Goal: Information Seeking & Learning: Learn about a topic

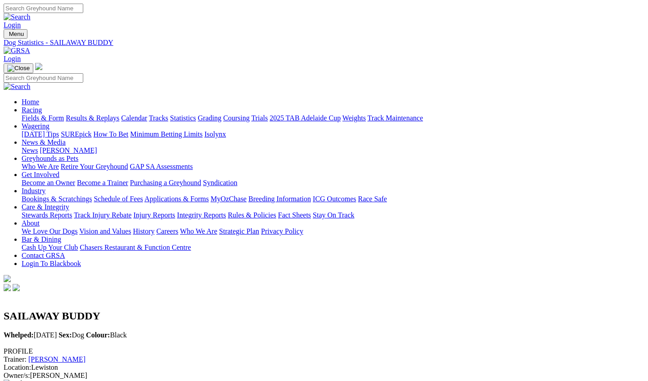
click at [119, 114] on link "Results & Replays" at bounding box center [93, 118] width 54 height 8
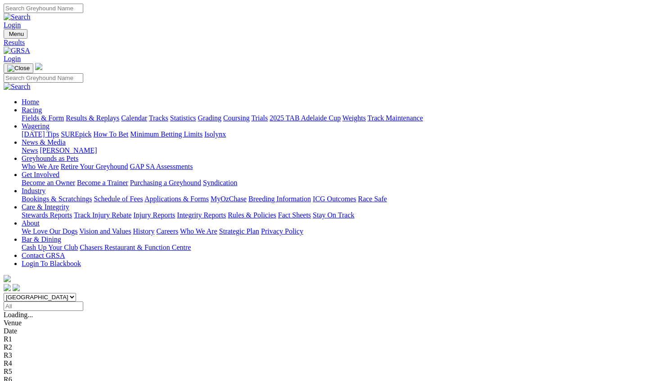
click at [147, 114] on link "Calendar" at bounding box center [134, 118] width 26 height 8
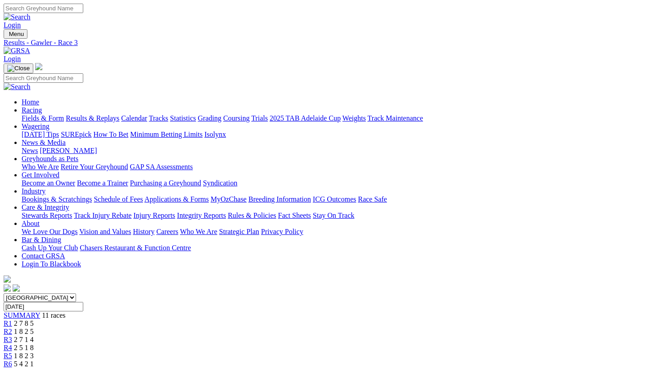
click at [34, 327] on span "1 8 2 5" at bounding box center [24, 331] width 20 height 8
click at [34, 319] on span "2 7 8 5" at bounding box center [24, 323] width 20 height 8
click at [271, 344] on div "R4 2 5 1 8" at bounding box center [324, 348] width 640 height 8
click at [34, 335] on span "2 7 1 4" at bounding box center [24, 339] width 20 height 8
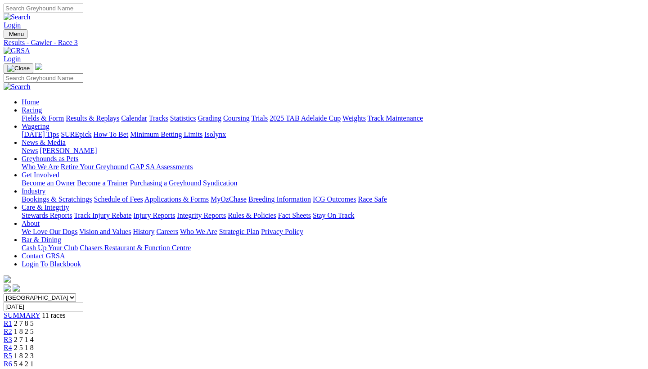
click at [32, 114] on link "Fields & Form" at bounding box center [43, 118] width 42 height 8
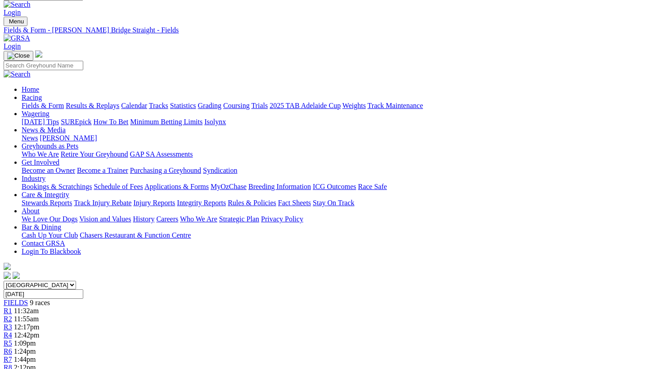
scroll to position [3, 0]
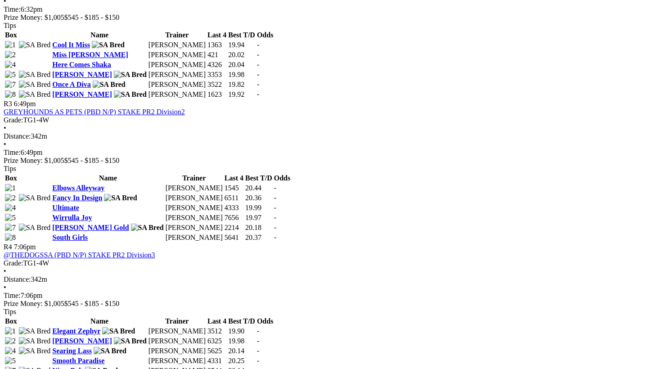
scroll to position [640, 0]
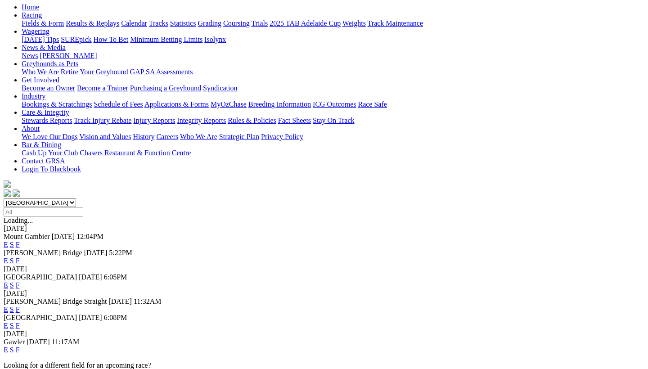
scroll to position [106, 0]
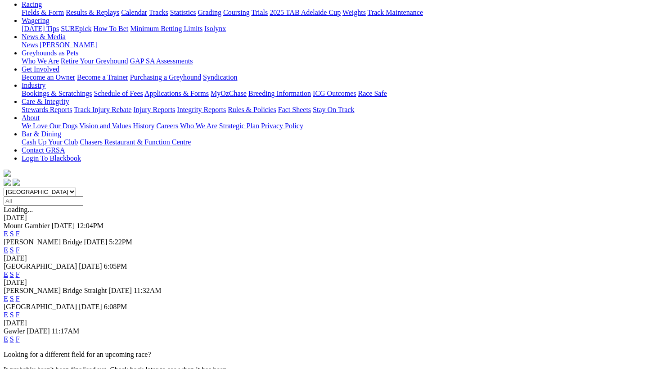
click at [20, 335] on link "F" at bounding box center [18, 339] width 4 height 8
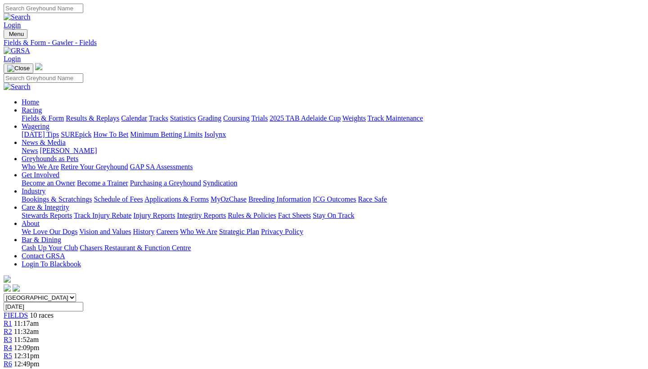
click at [340, 114] on link "2025 TAB Adelaide Cup" at bounding box center [304, 118] width 71 height 8
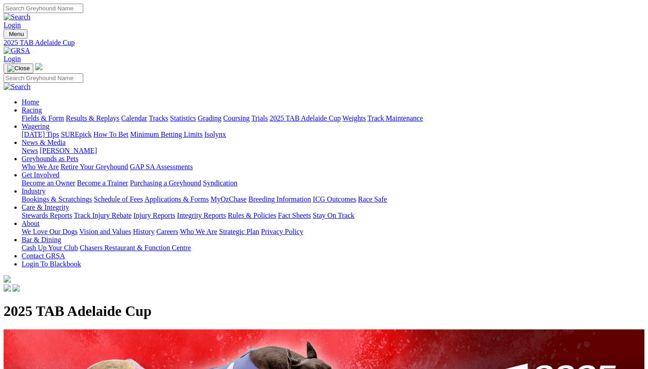
click at [38, 147] on link "News" at bounding box center [30, 151] width 16 height 8
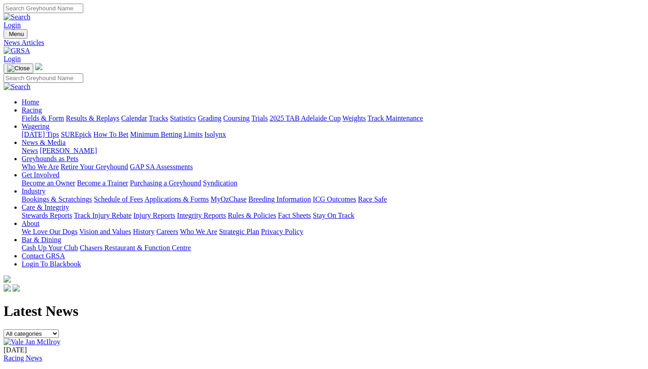
click at [78, 368] on link "Vale Jan McIlroy" at bounding box center [41, 375] width 75 height 8
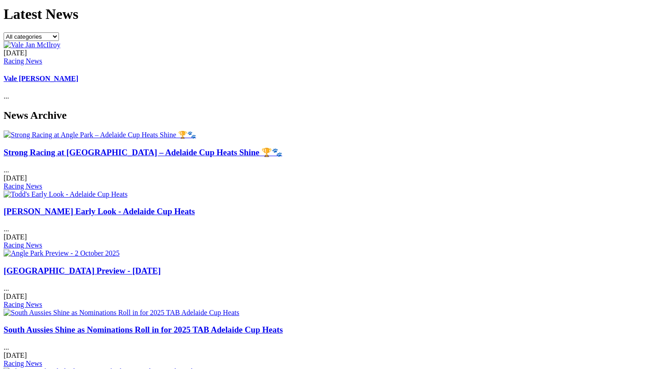
scroll to position [304, 0]
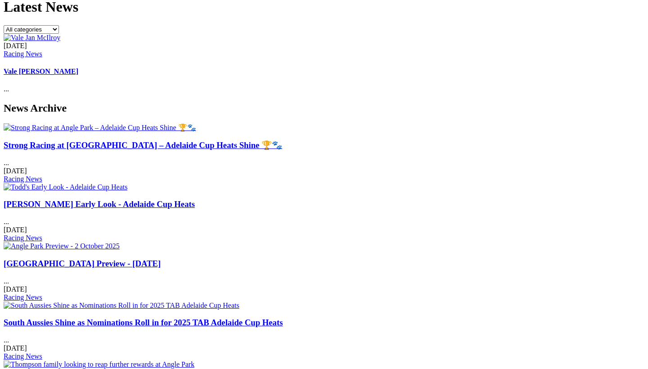
click at [70, 140] on link "Strong Racing at Angle Park – Adelaide Cup Heats Shine 🏆🐾" at bounding box center [143, 144] width 278 height 9
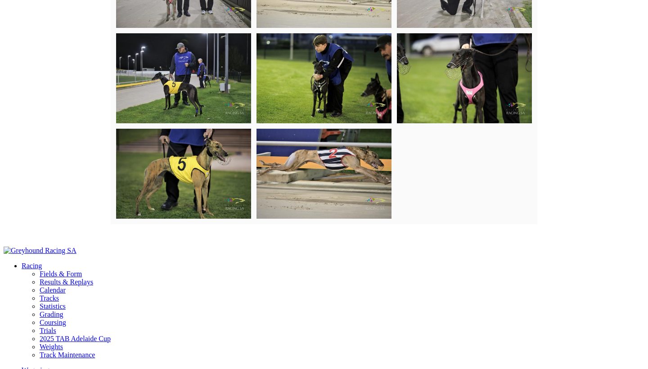
scroll to position [2935, 0]
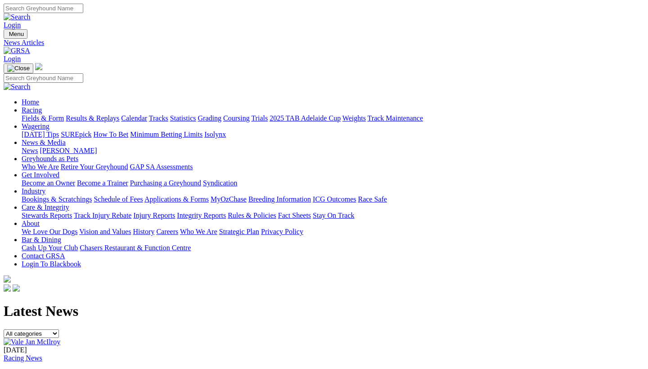
click at [97, 147] on link "[PERSON_NAME]" at bounding box center [68, 151] width 57 height 8
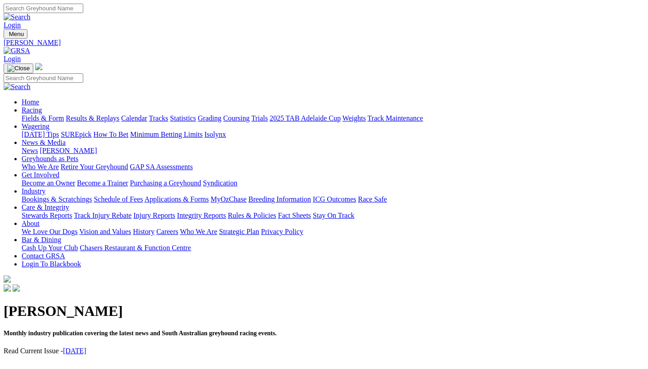
click at [226, 211] on link "Integrity Reports" at bounding box center [201, 215] width 49 height 8
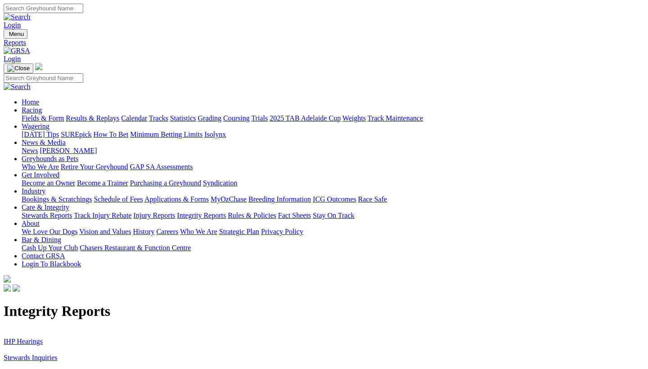
click at [58, 353] on link "Stewards Inquiries" at bounding box center [31, 357] width 54 height 8
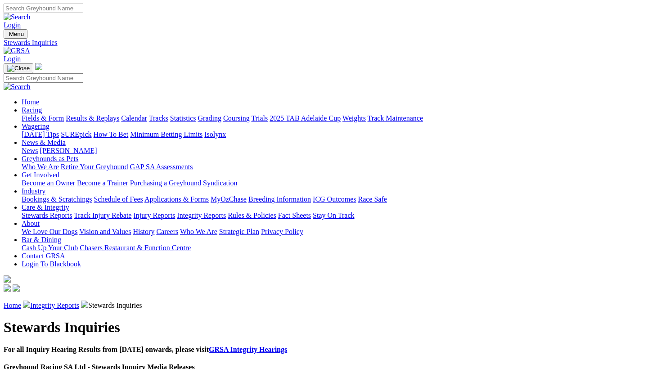
click at [79, 301] on link "Integrity Reports" at bounding box center [54, 305] width 49 height 8
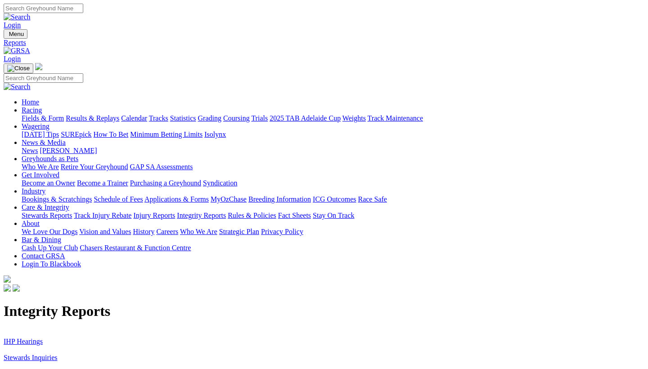
click at [43, 337] on link "IHP Hearings" at bounding box center [23, 341] width 39 height 8
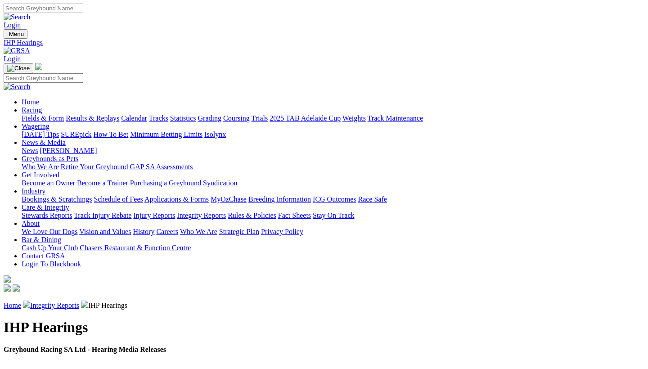
click at [175, 211] on link "Injury Reports" at bounding box center [154, 215] width 42 height 8
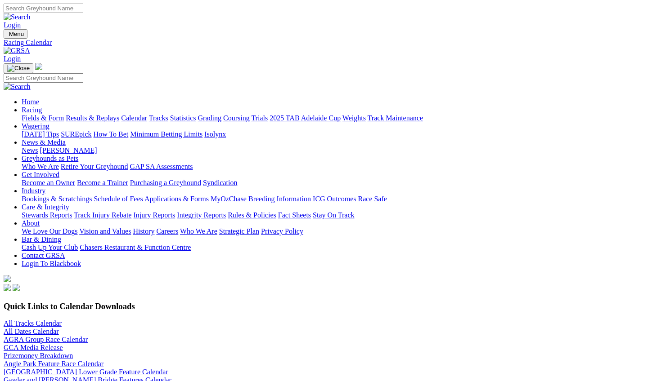
click at [62, 320] on link "All Tracks Calendar" at bounding box center [33, 324] width 58 height 8
click at [168, 368] on link "[GEOGRAPHIC_DATA] Lower Grade Feature Calendar" at bounding box center [86, 372] width 165 height 8
click at [171, 376] on link "Gawler and [PERSON_NAME] Bridge Features Calendar" at bounding box center [88, 380] width 168 height 8
click at [45, 187] on link "Industry" at bounding box center [34, 191] width 24 height 8
click at [92, 195] on link "Bookings & Scratchings" at bounding box center [57, 199] width 70 height 8
